Goal: Learn about a topic

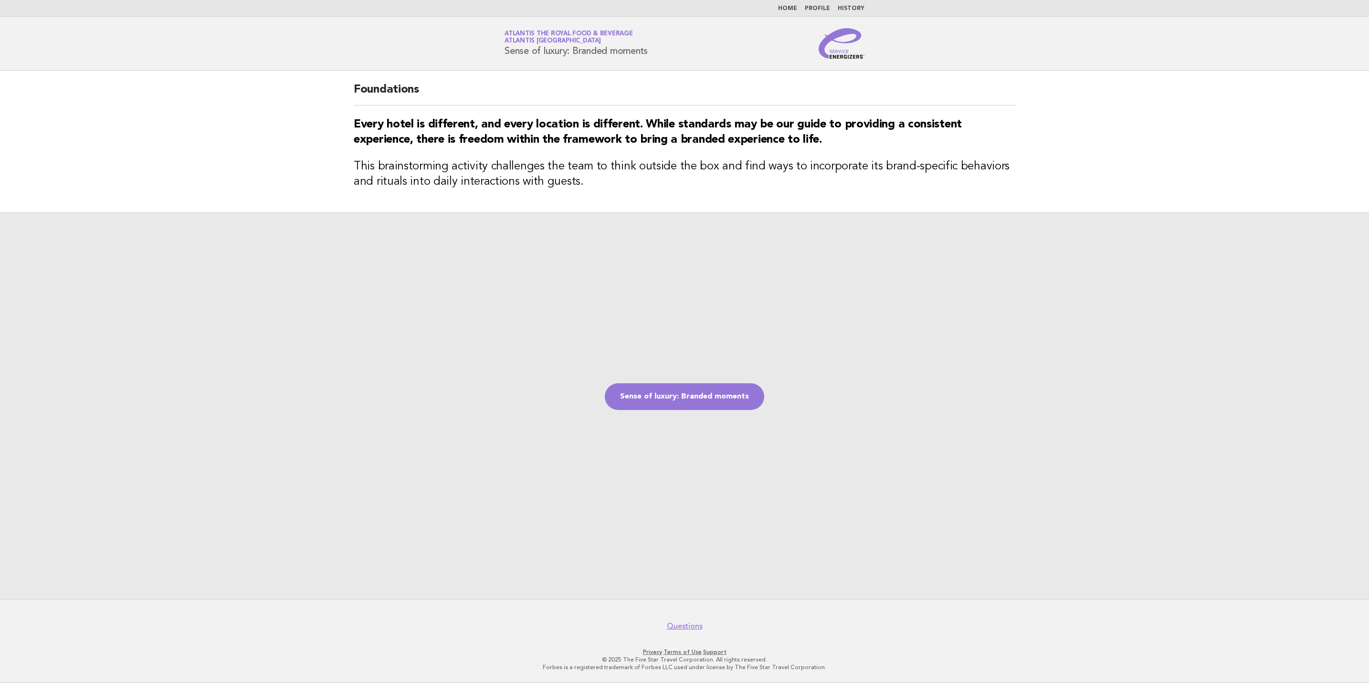
click at [839, 54] on img at bounding box center [842, 43] width 46 height 31
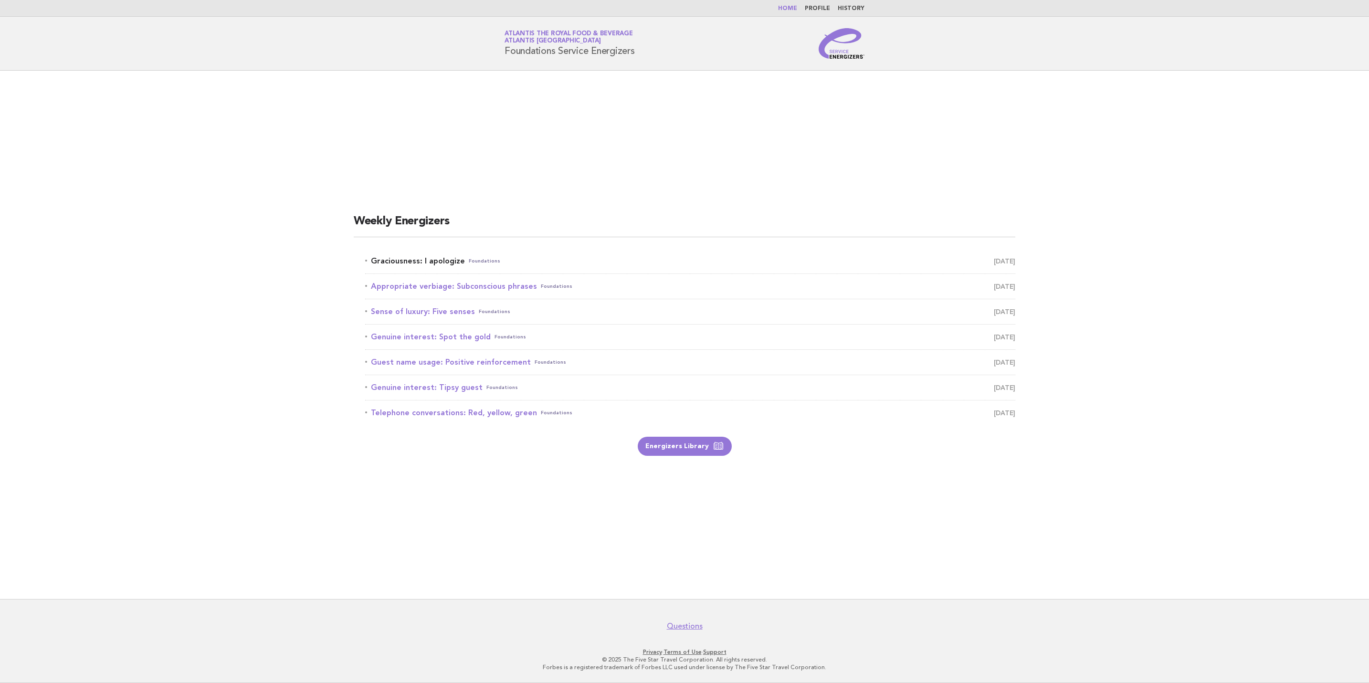
click at [439, 258] on link "Graciousness: I apologize Foundations [DATE]" at bounding box center [690, 260] width 650 height 13
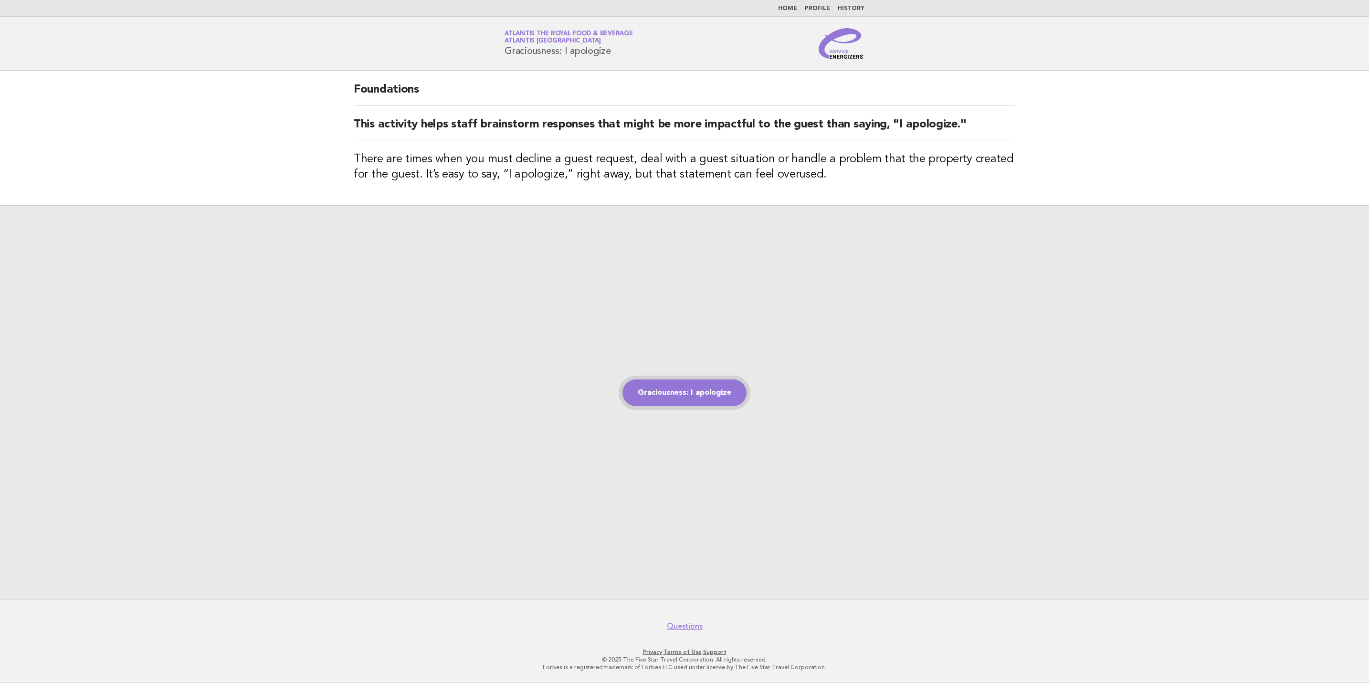
click at [695, 390] on link "Graciousness: I apologize" at bounding box center [684, 392] width 124 height 27
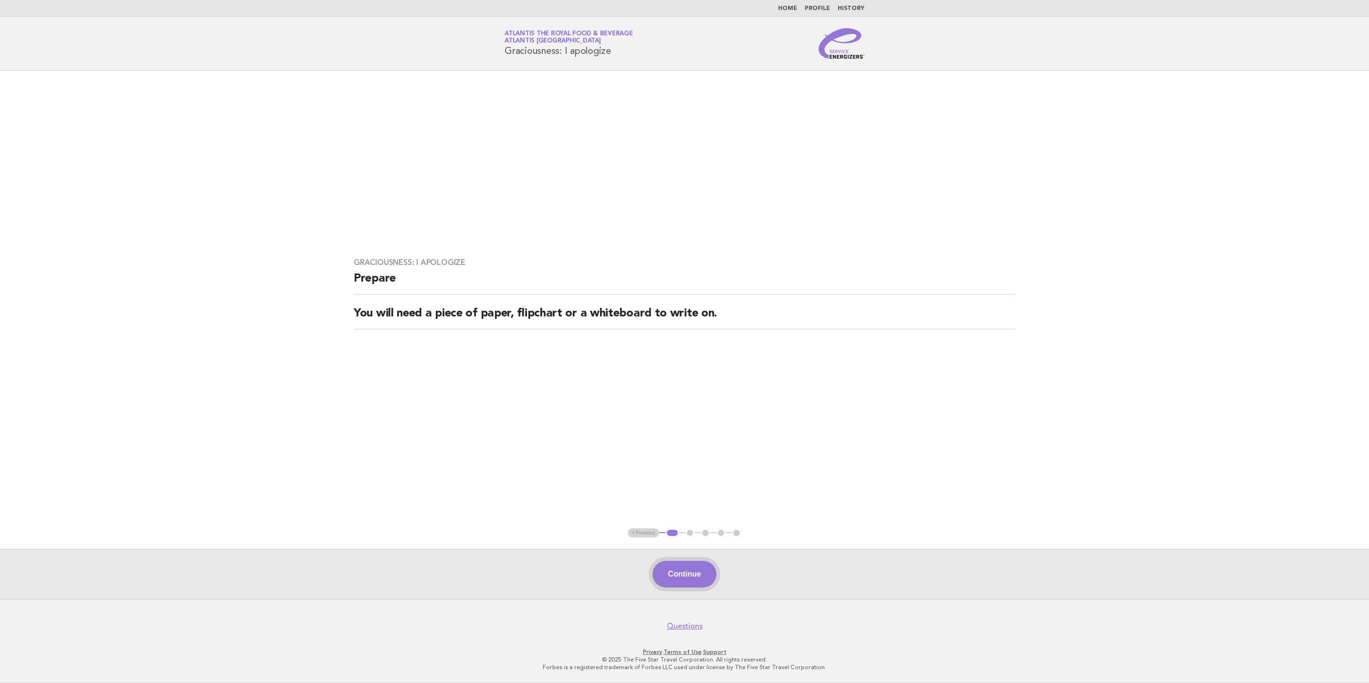
click at [686, 580] on button "Continue" at bounding box center [684, 574] width 63 height 27
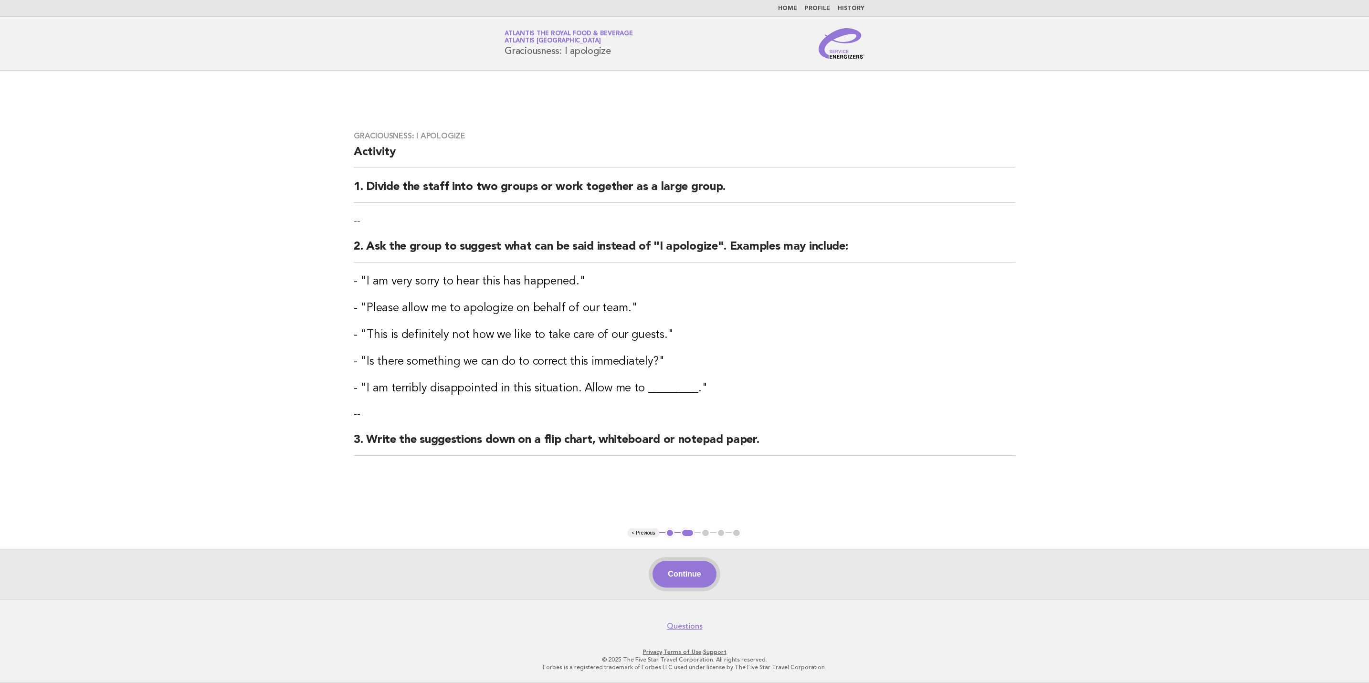
drag, startPoint x: 681, startPoint y: 583, endPoint x: 661, endPoint y: 537, distance: 49.6
click at [680, 583] on button "Continue" at bounding box center [684, 574] width 63 height 27
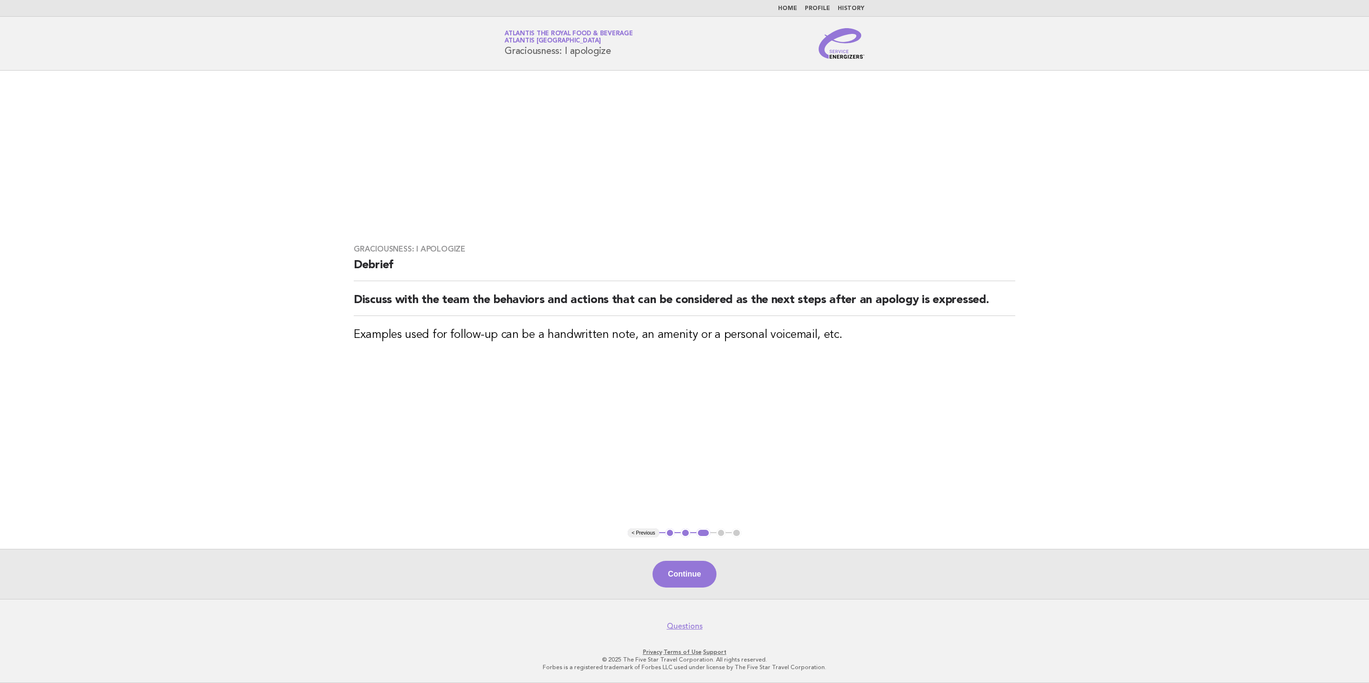
drag, startPoint x: 663, startPoint y: 572, endPoint x: 688, endPoint y: 539, distance: 41.2
click at [664, 573] on button "Continue" at bounding box center [684, 574] width 63 height 27
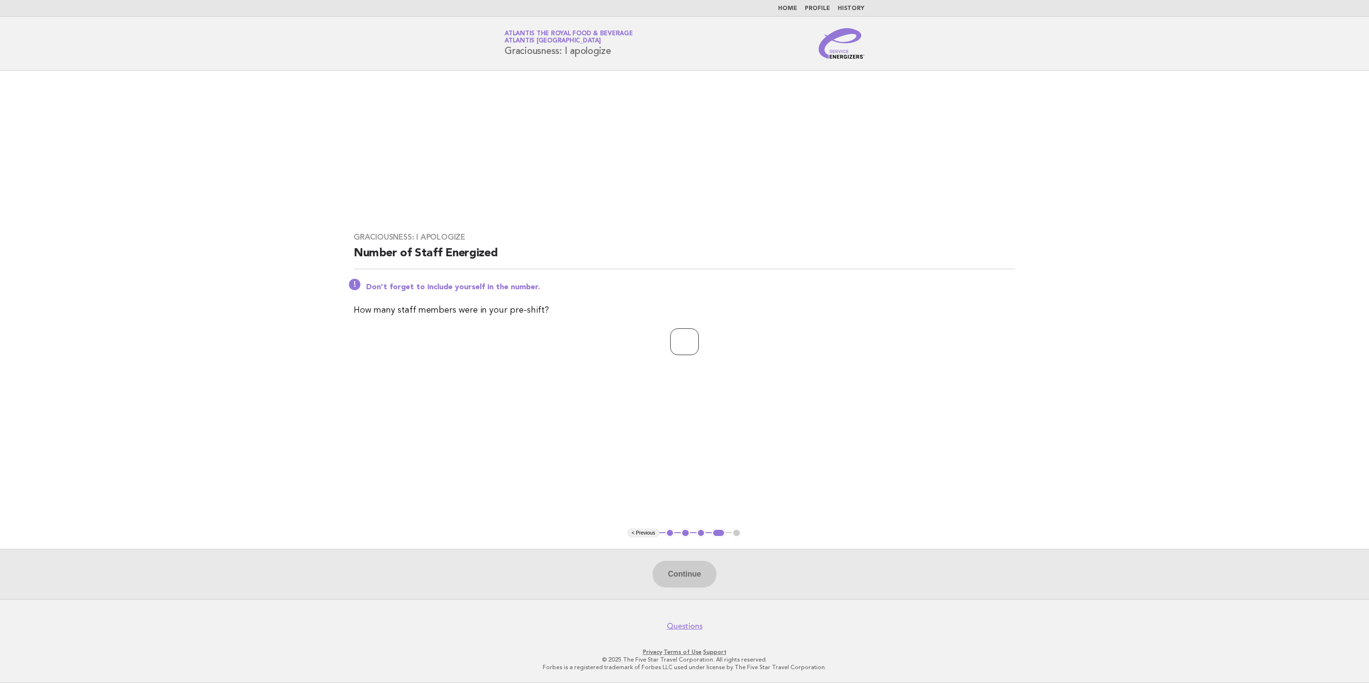
click at [679, 338] on input "number" at bounding box center [684, 341] width 29 height 27
type input "**"
click at [698, 566] on button "Continue" at bounding box center [684, 574] width 63 height 27
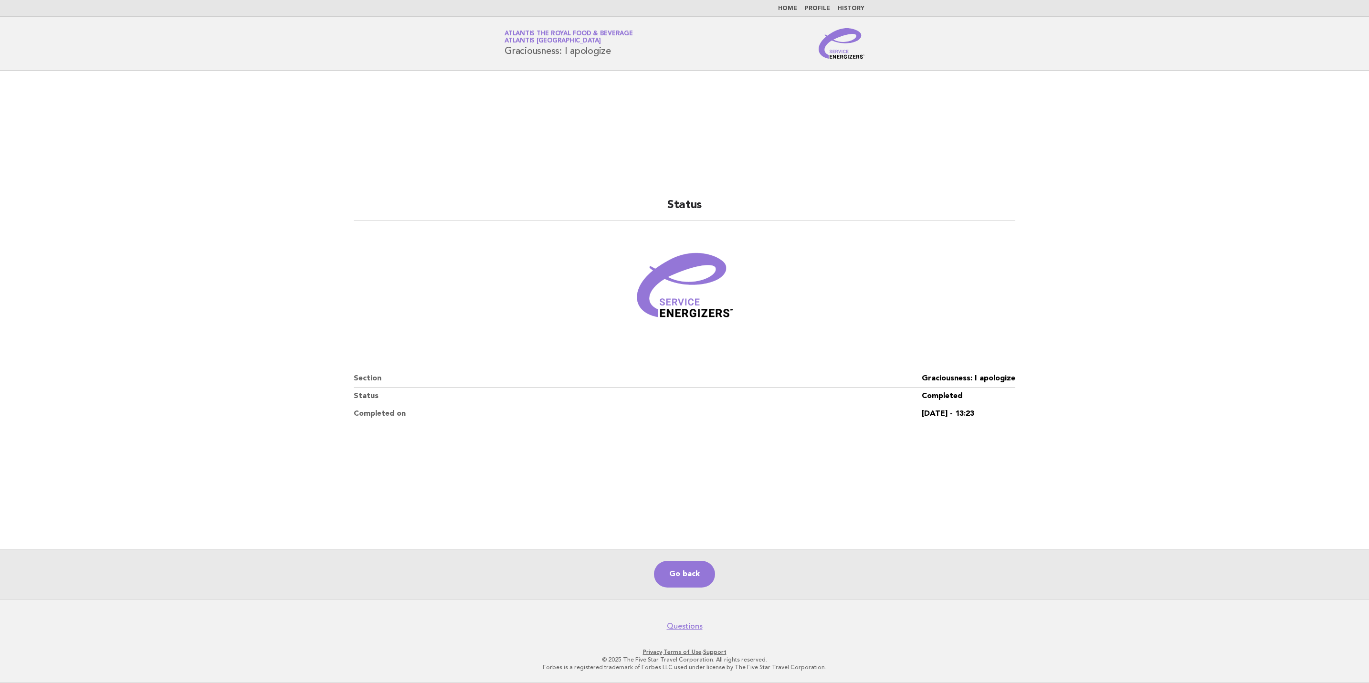
click at [684, 558] on div "Go back" at bounding box center [684, 574] width 1369 height 50
